Goal: Download file/media

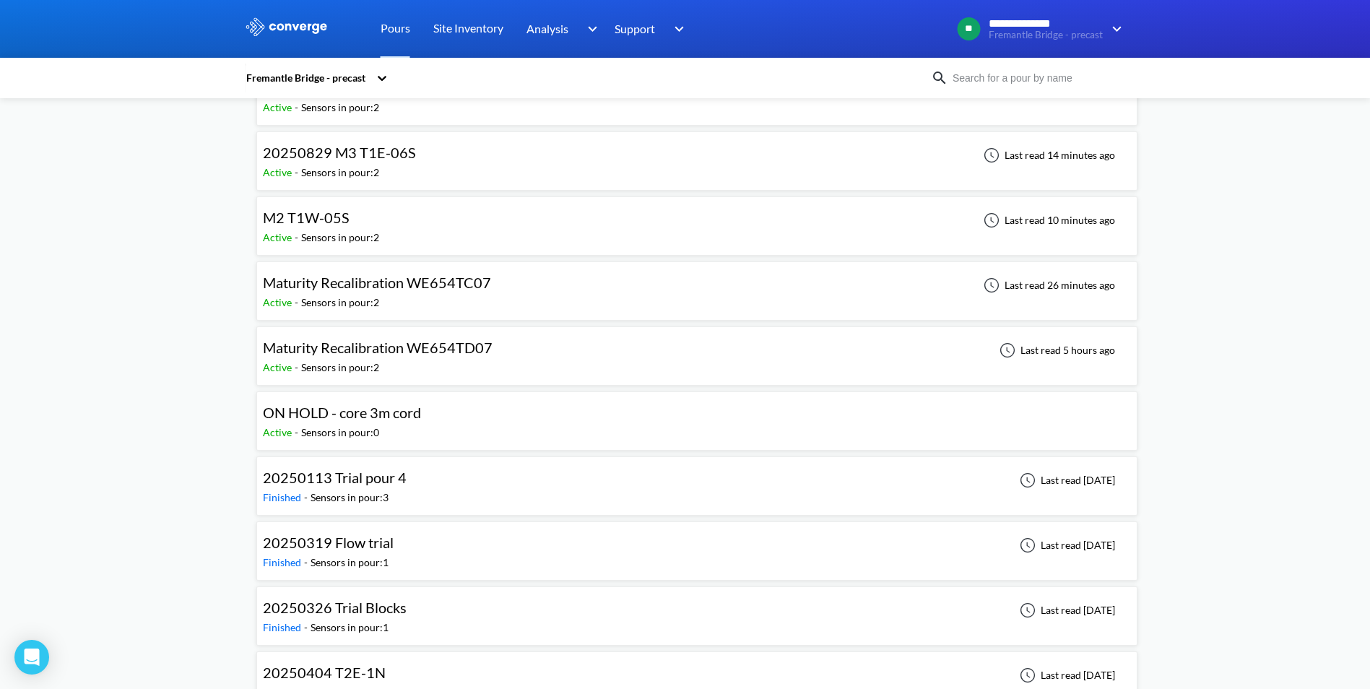
scroll to position [2527, 0]
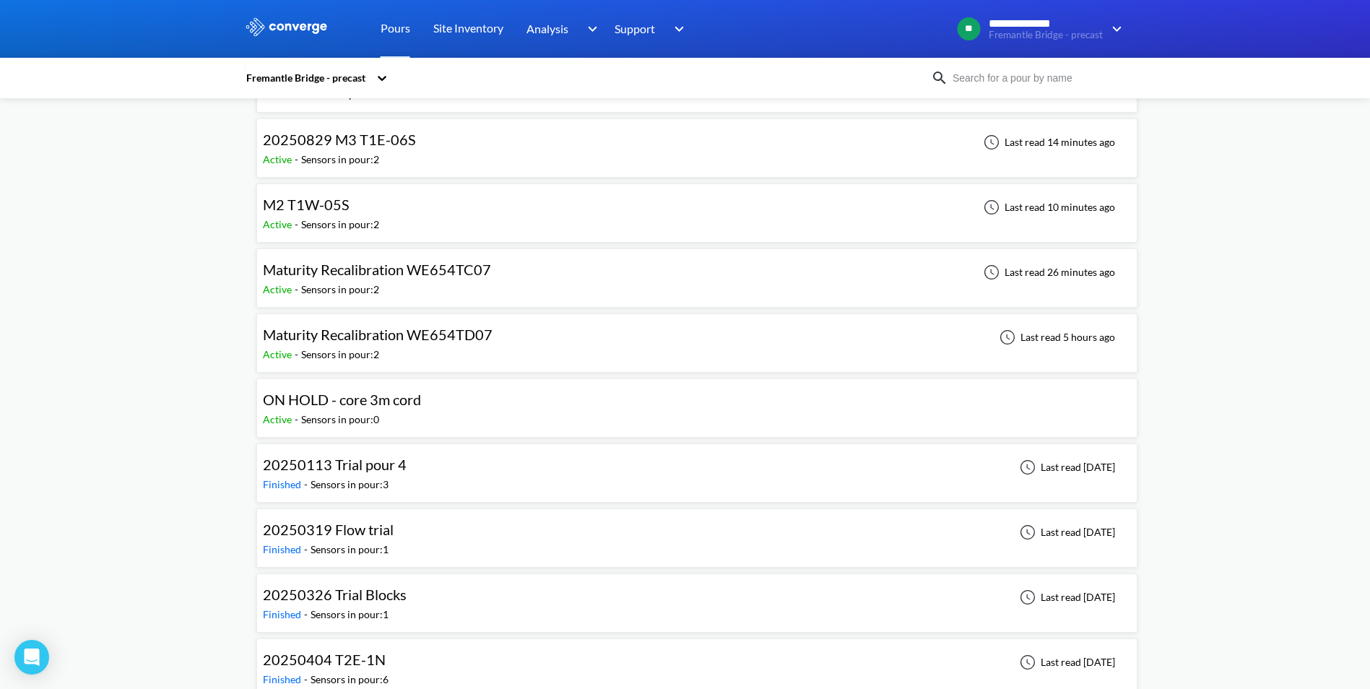
click at [458, 336] on span "Maturity Recalibration WE654TD07" at bounding box center [378, 334] width 230 height 17
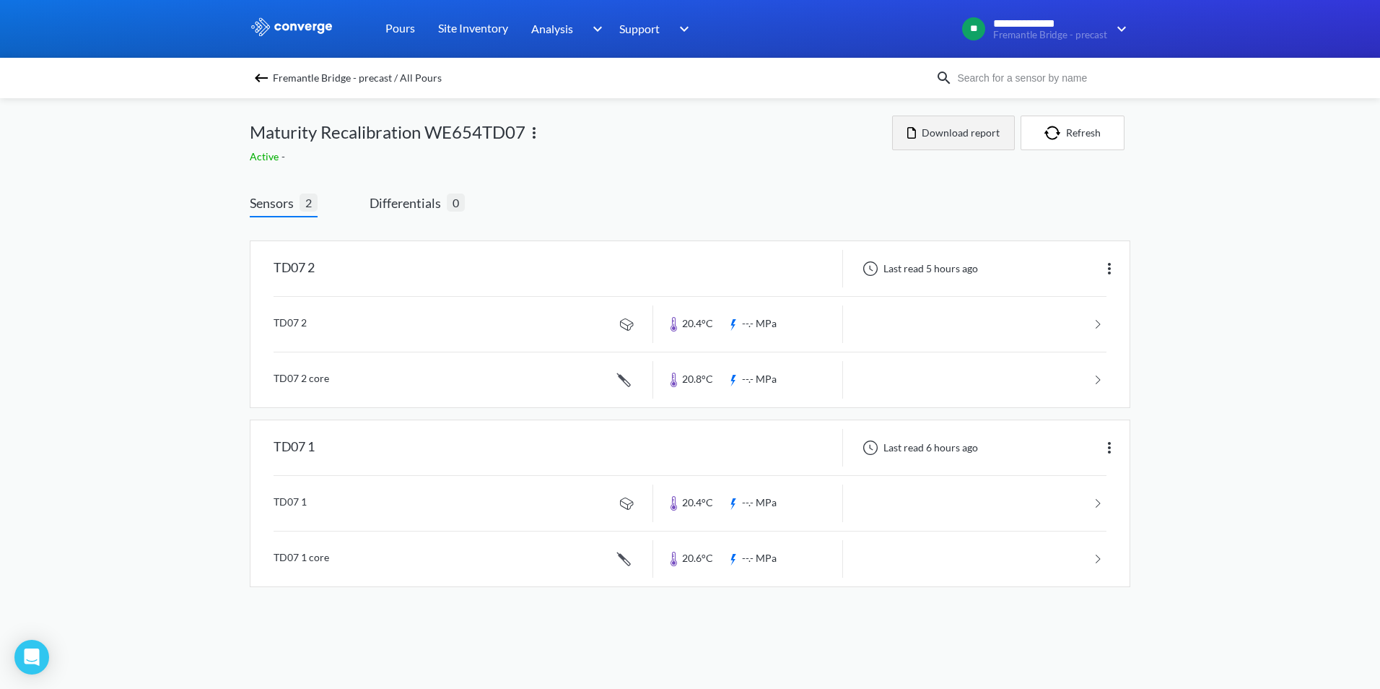
click at [977, 135] on button "Download report" at bounding box center [953, 133] width 123 height 35
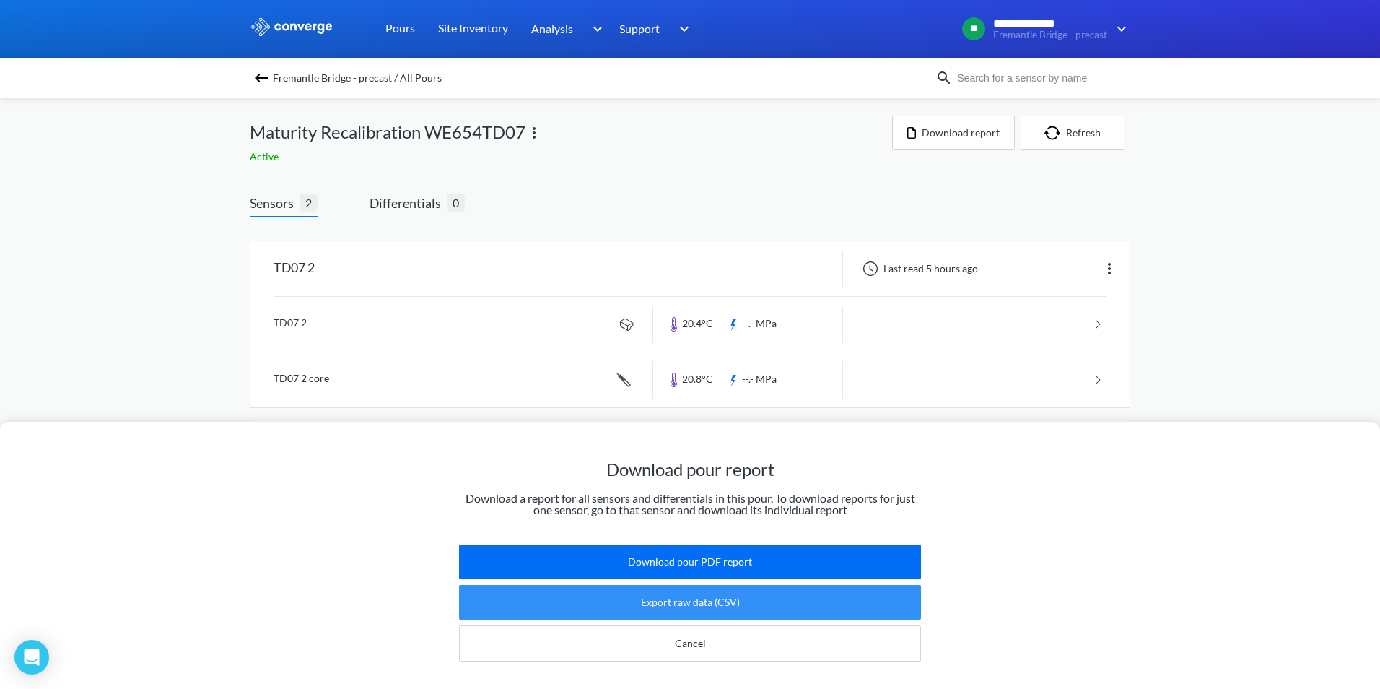
click at [705, 589] on button "Export raw data (CSV)" at bounding box center [690, 602] width 462 height 35
